Goal: Task Accomplishment & Management: Manage account settings

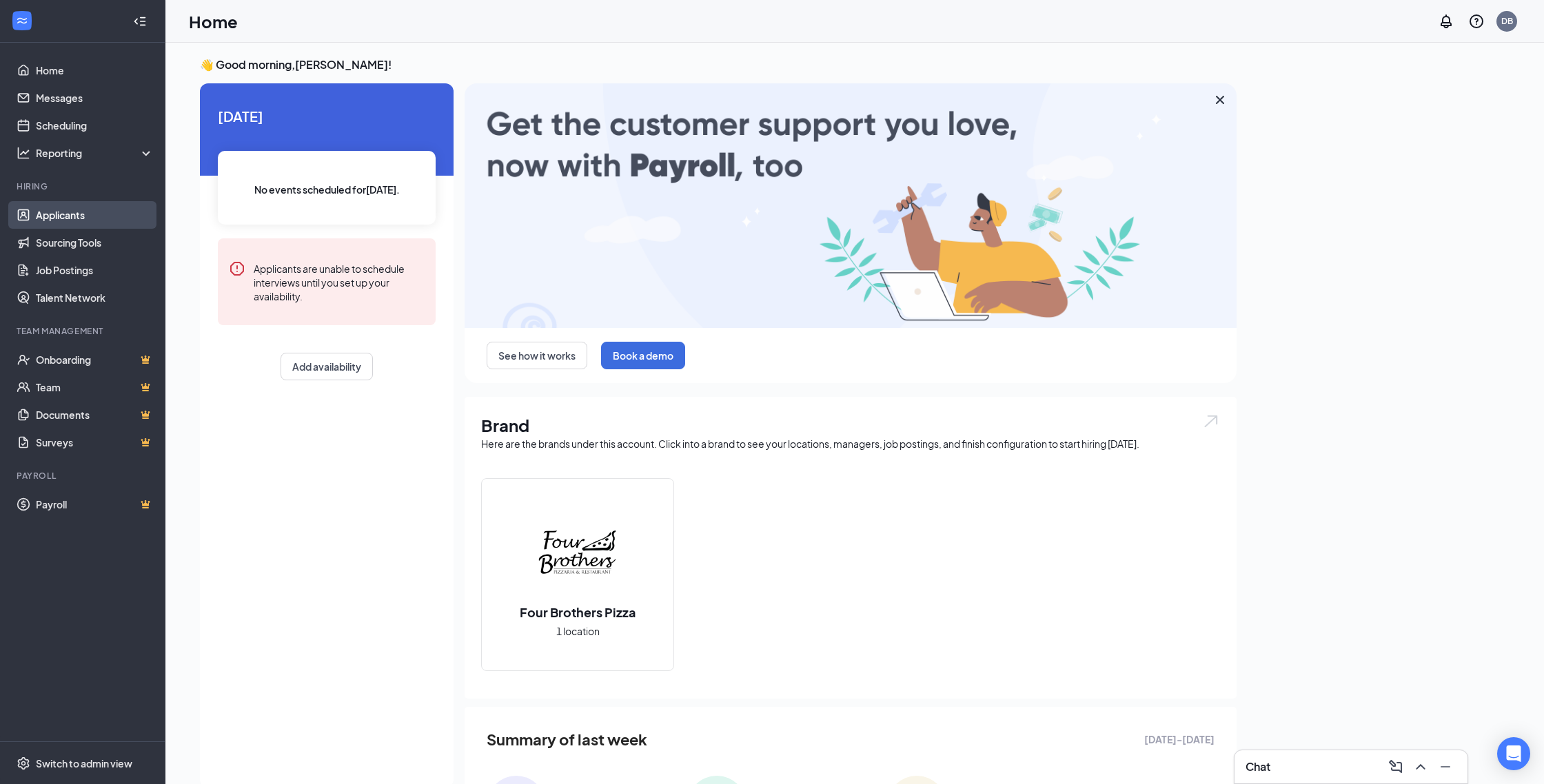
scroll to position [4, 0]
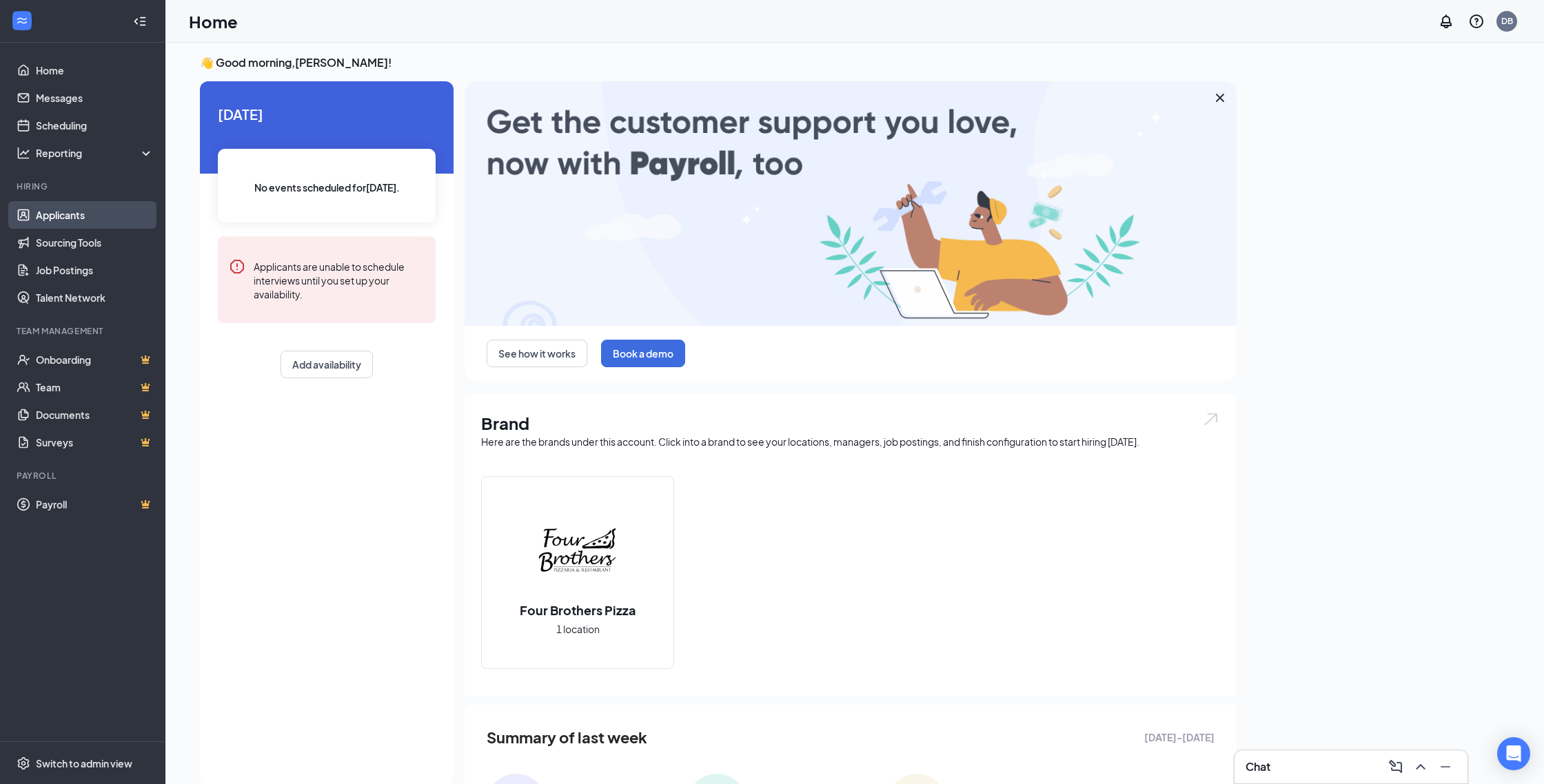
click at [48, 218] on link "Applicants" at bounding box center [95, 214] width 118 height 27
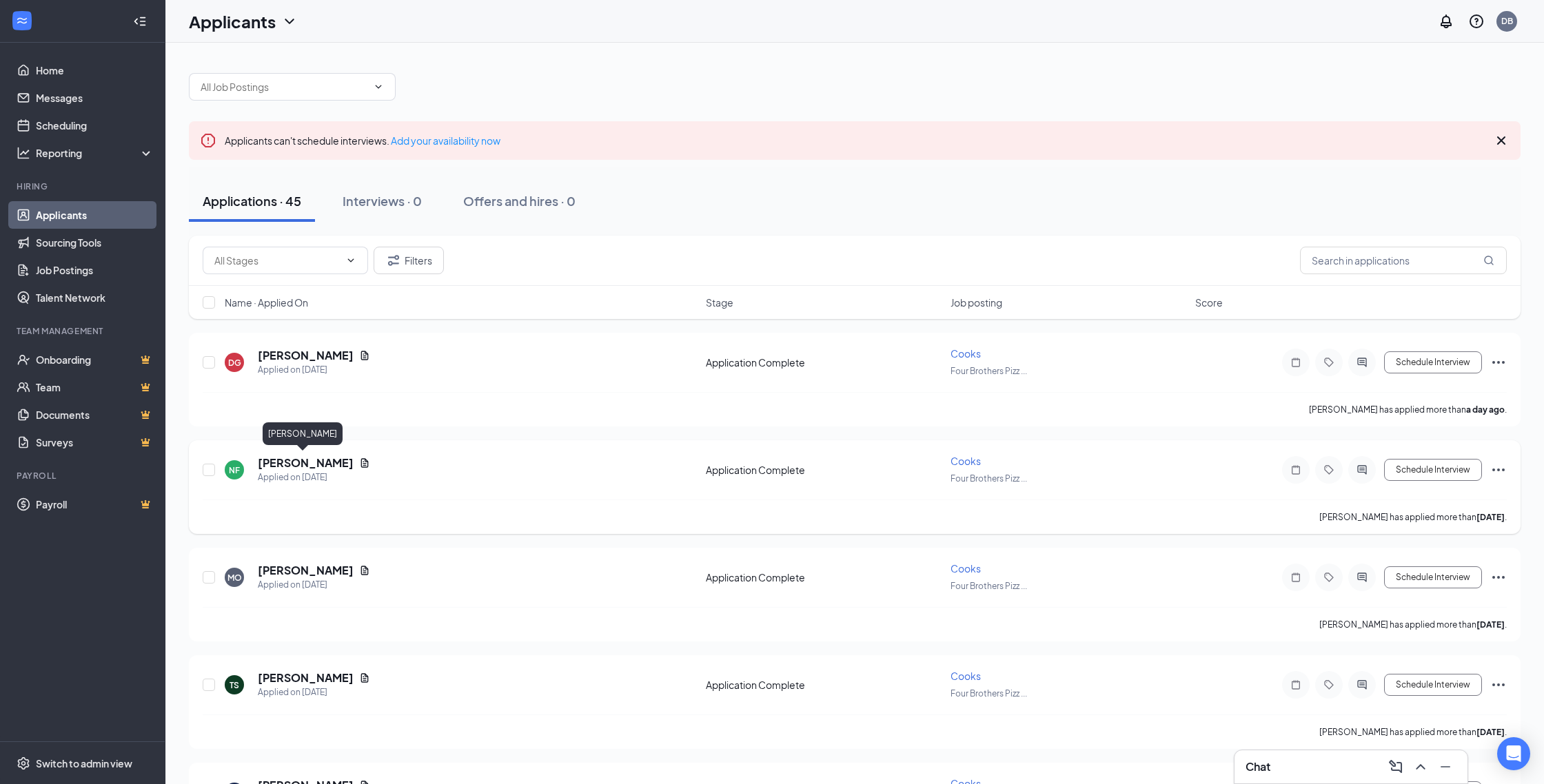
click at [281, 457] on h5 "[PERSON_NAME]" at bounding box center [306, 463] width 96 height 15
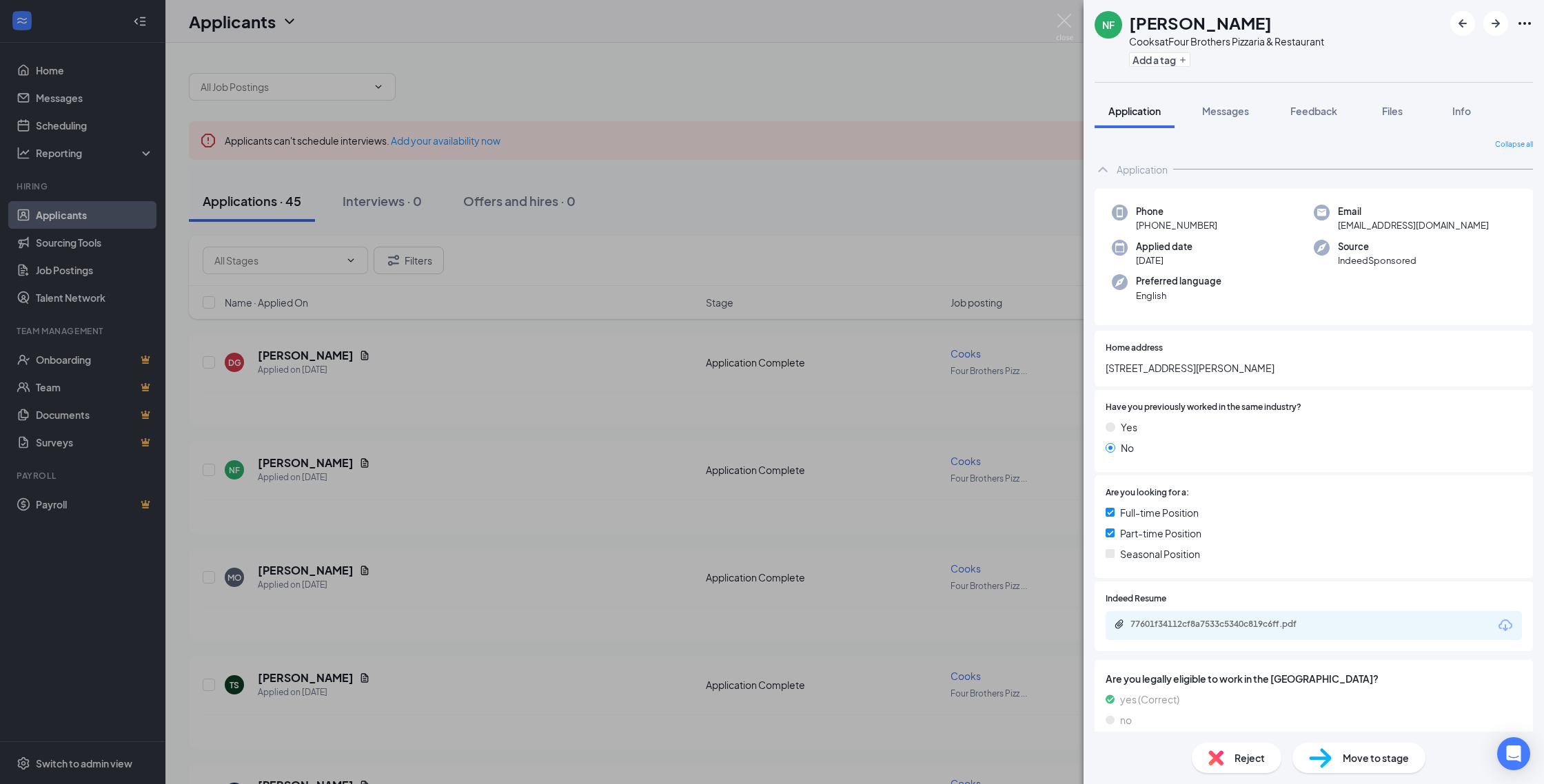
click at [1501, 625] on icon "Download" at bounding box center [1505, 625] width 14 height 12
click at [753, 81] on div "[PERSON_NAME] [PERSON_NAME] at Four Brothers Pizzaria & Restaurant Add a tag Ap…" at bounding box center [772, 392] width 1544 height 784
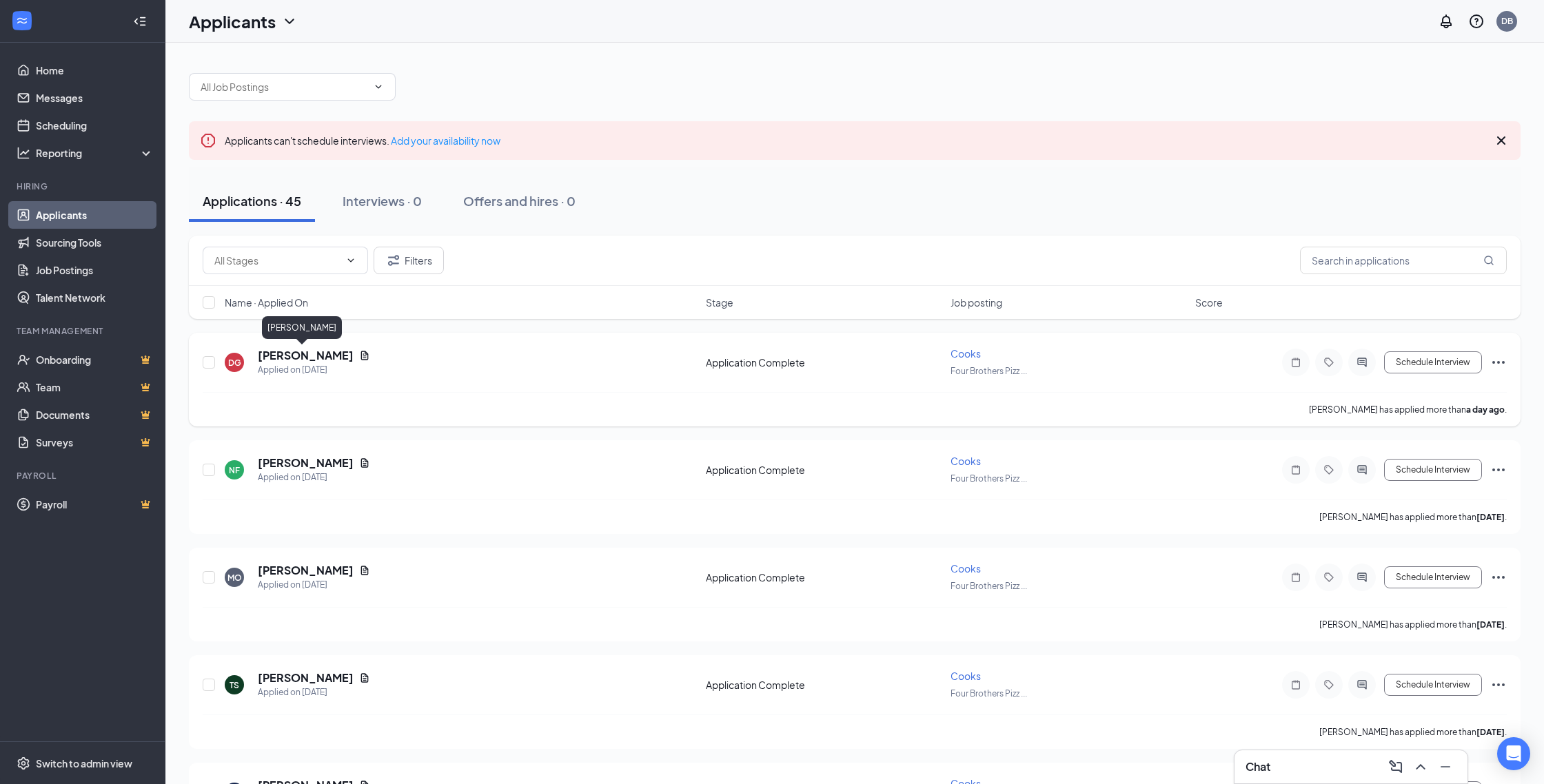
click at [298, 359] on h5 "[PERSON_NAME]" at bounding box center [306, 355] width 96 height 15
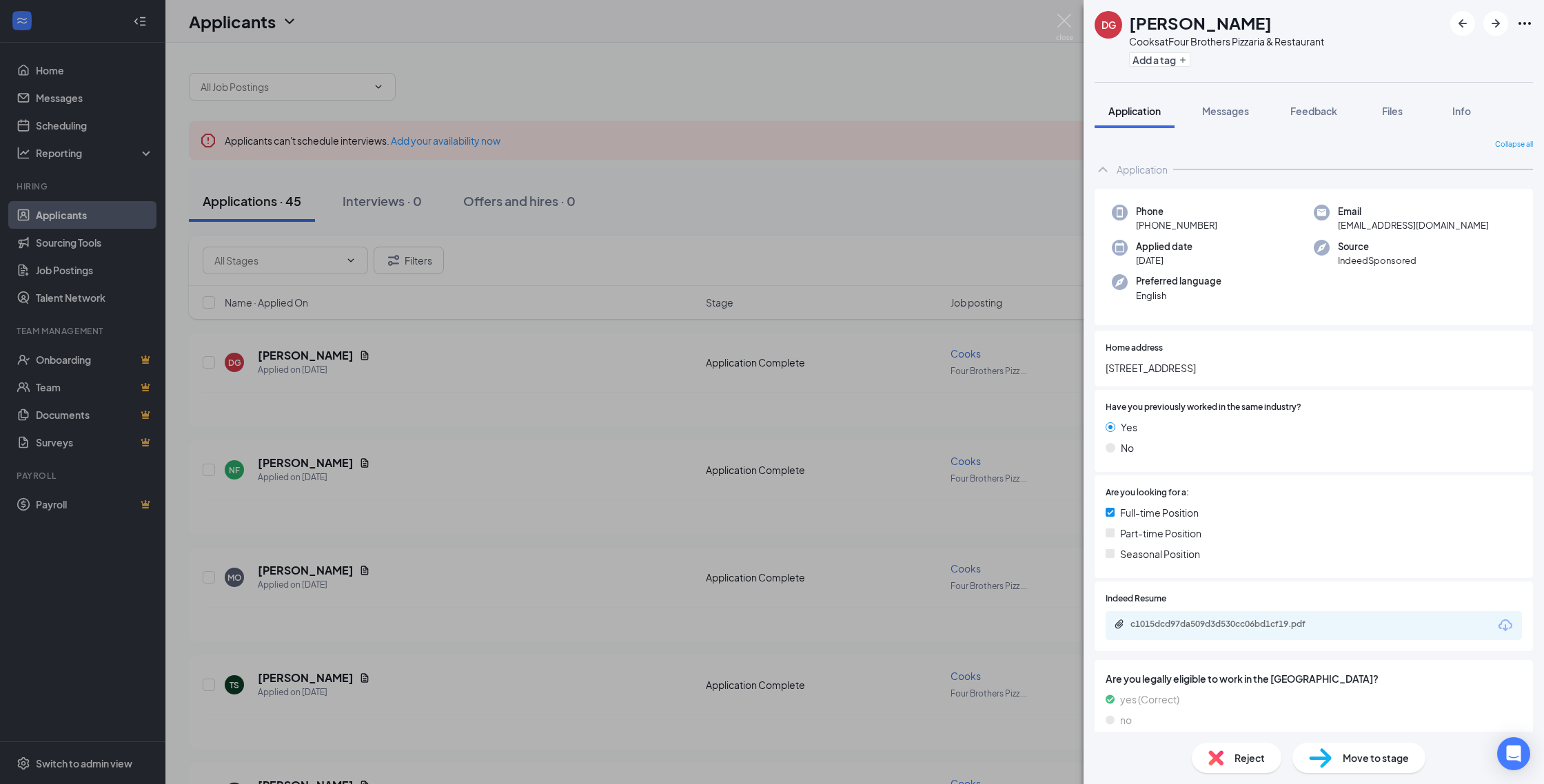
click at [1502, 630] on icon "Download" at bounding box center [1505, 625] width 17 height 16
